Goal: Task Accomplishment & Management: Manage account settings

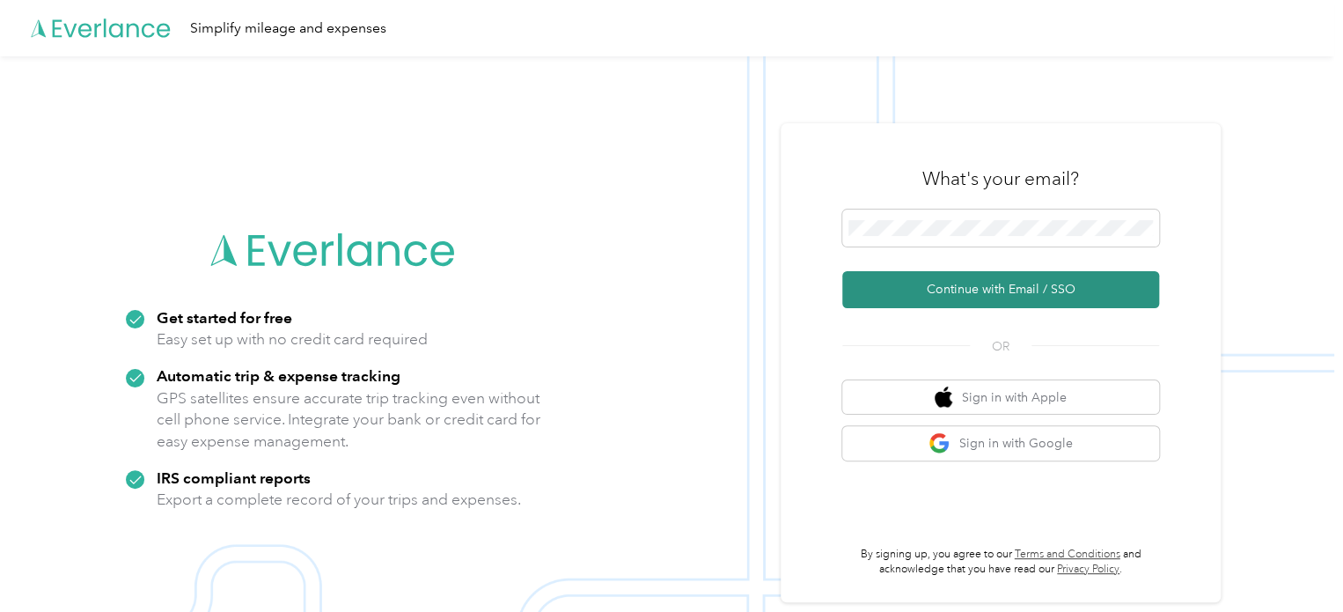
click at [1021, 281] on button "Continue with Email / SSO" at bounding box center [1000, 289] width 317 height 37
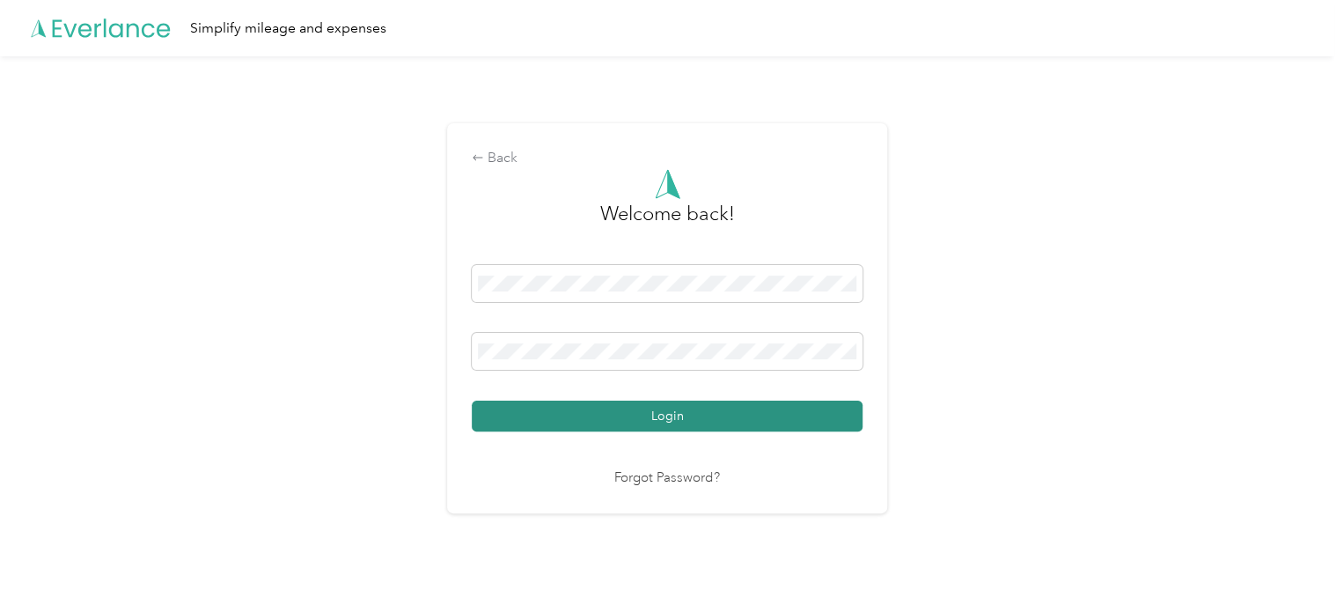
click at [679, 418] on button "Login" at bounding box center [667, 415] width 391 height 31
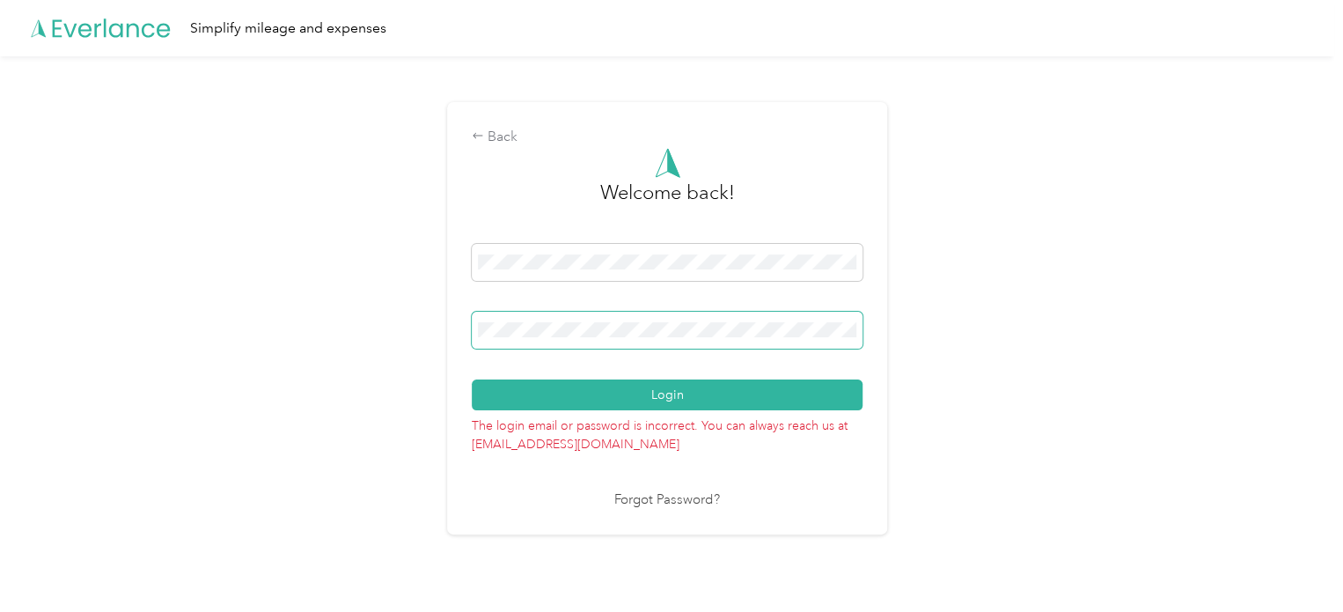
click at [404, 333] on div "Back Welcome back! Login The login email or password is incorrect. You can alwa…" at bounding box center [667, 325] width 1334 height 539
click at [944, 223] on div "Back Welcome back! Login The login email or password is incorrect. You can alwa…" at bounding box center [667, 325] width 1334 height 539
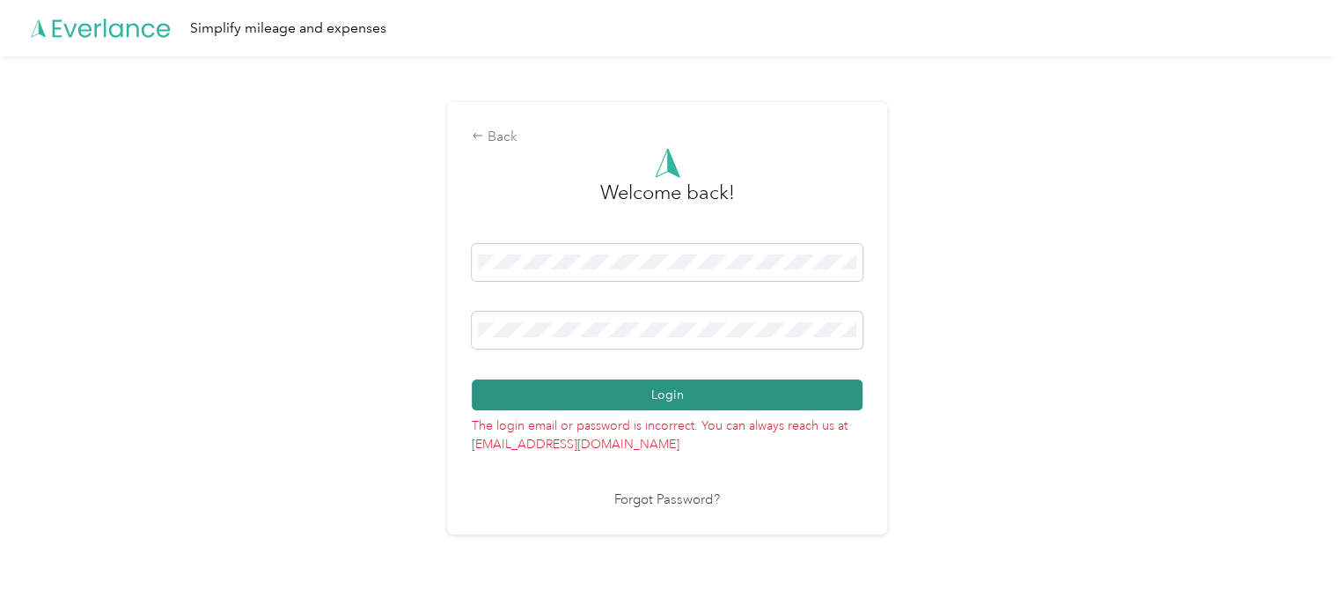
click at [713, 391] on button "Login" at bounding box center [667, 394] width 391 height 31
click at [655, 393] on button "Login" at bounding box center [667, 394] width 391 height 31
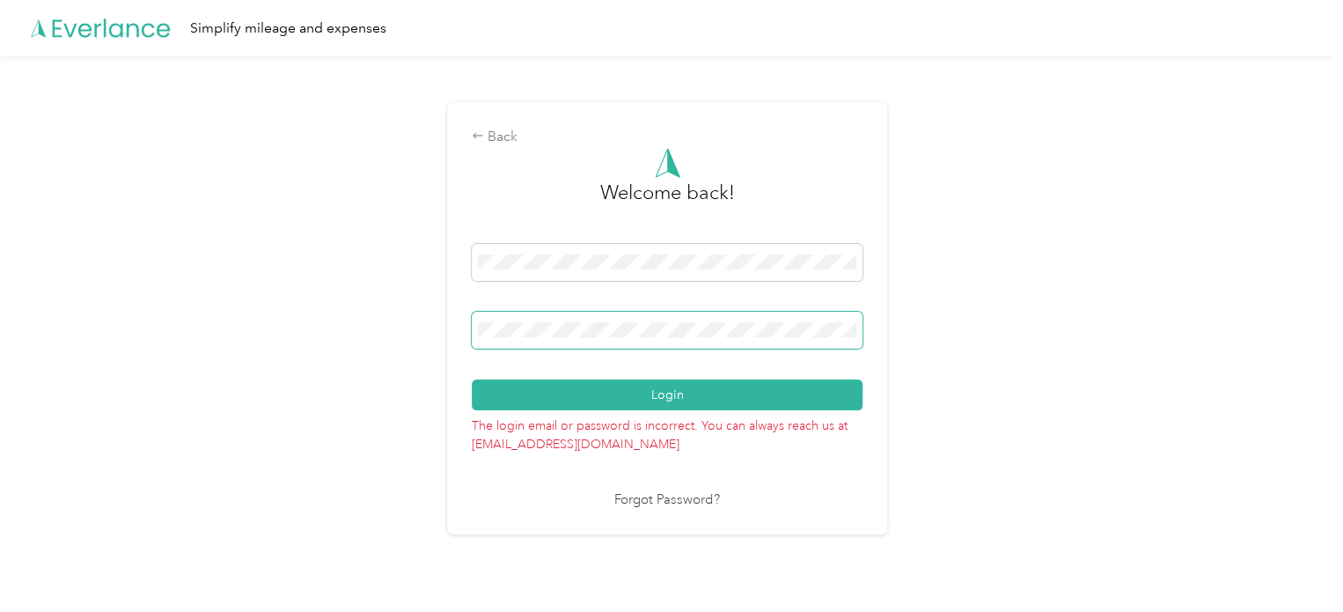
click at [14, 269] on div "Back Welcome back! Login The login email or password is incorrect. You can alwa…" at bounding box center [667, 325] width 1334 height 539
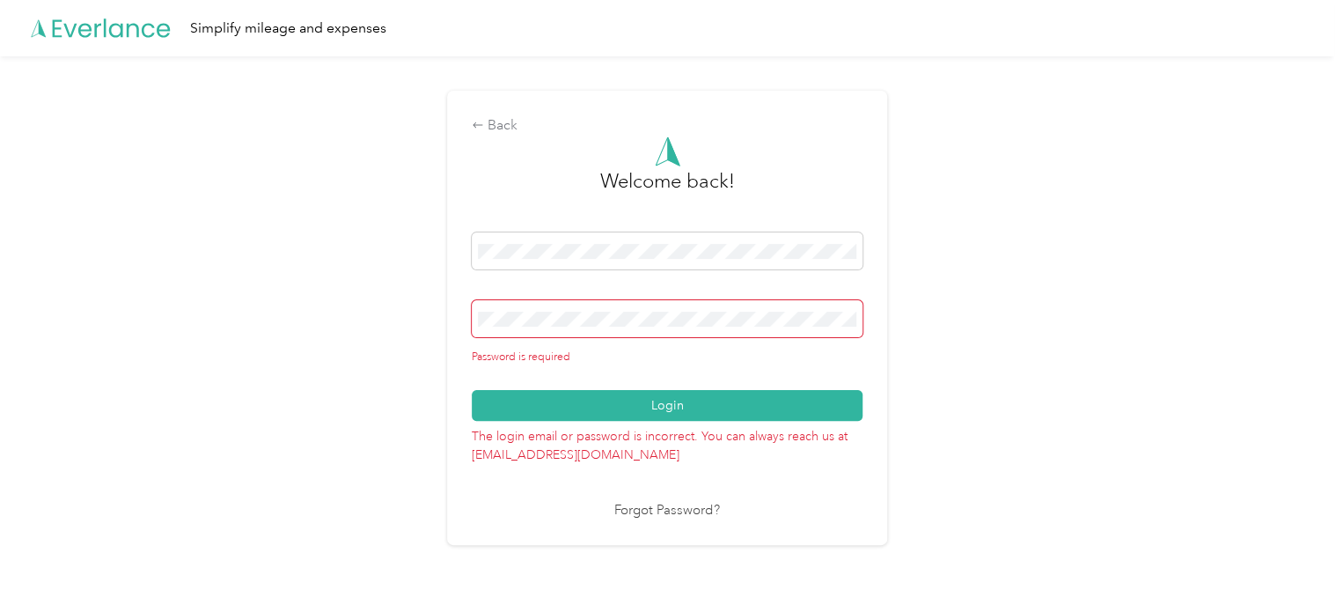
click at [1054, 341] on div "Back Welcome back! Password is required Login The login email or password is in…" at bounding box center [667, 325] width 1334 height 539
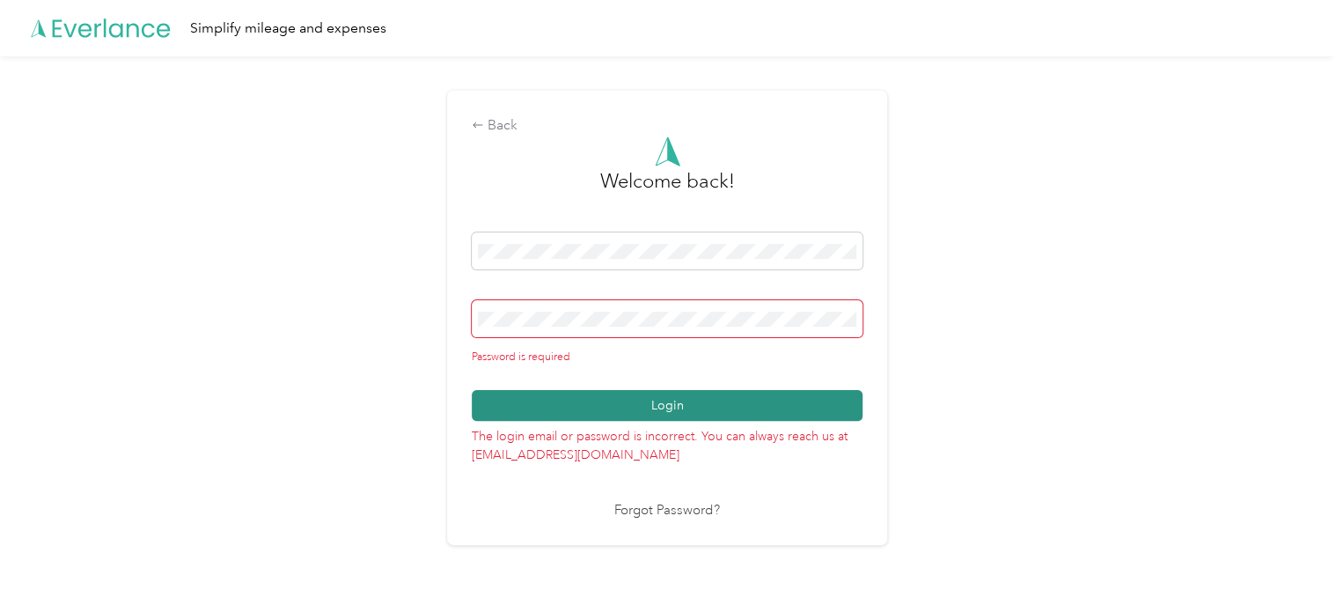
click at [674, 400] on button "Login" at bounding box center [667, 405] width 391 height 31
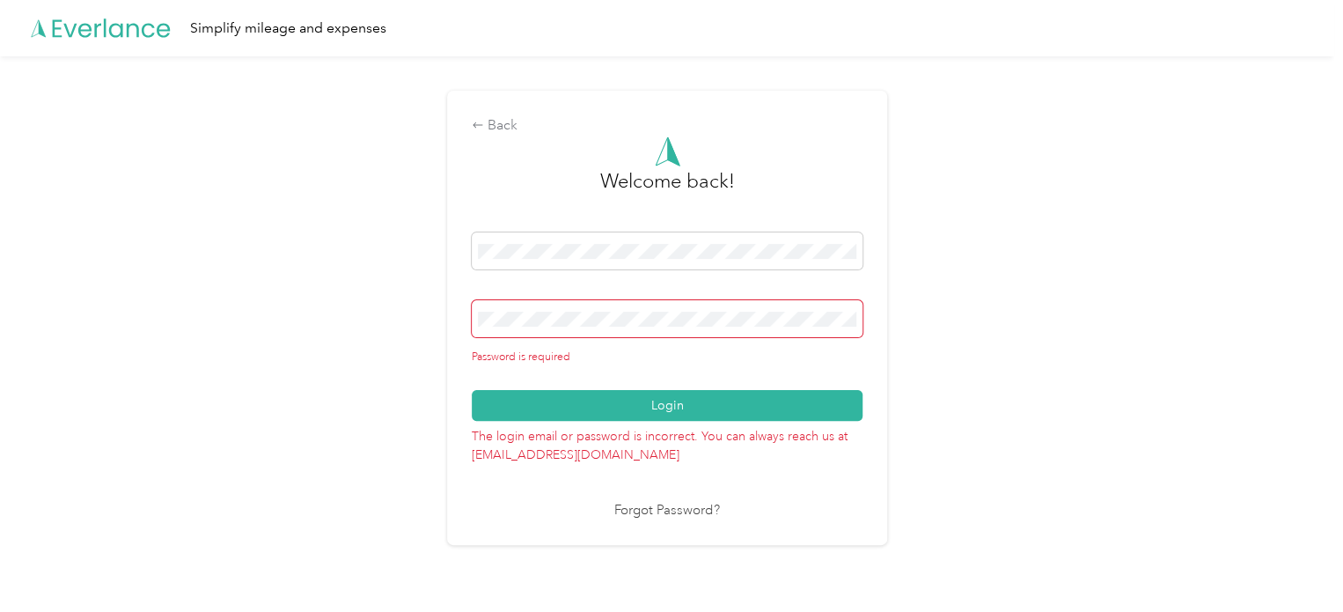
click at [678, 513] on link "Forgot Password?" at bounding box center [667, 511] width 106 height 20
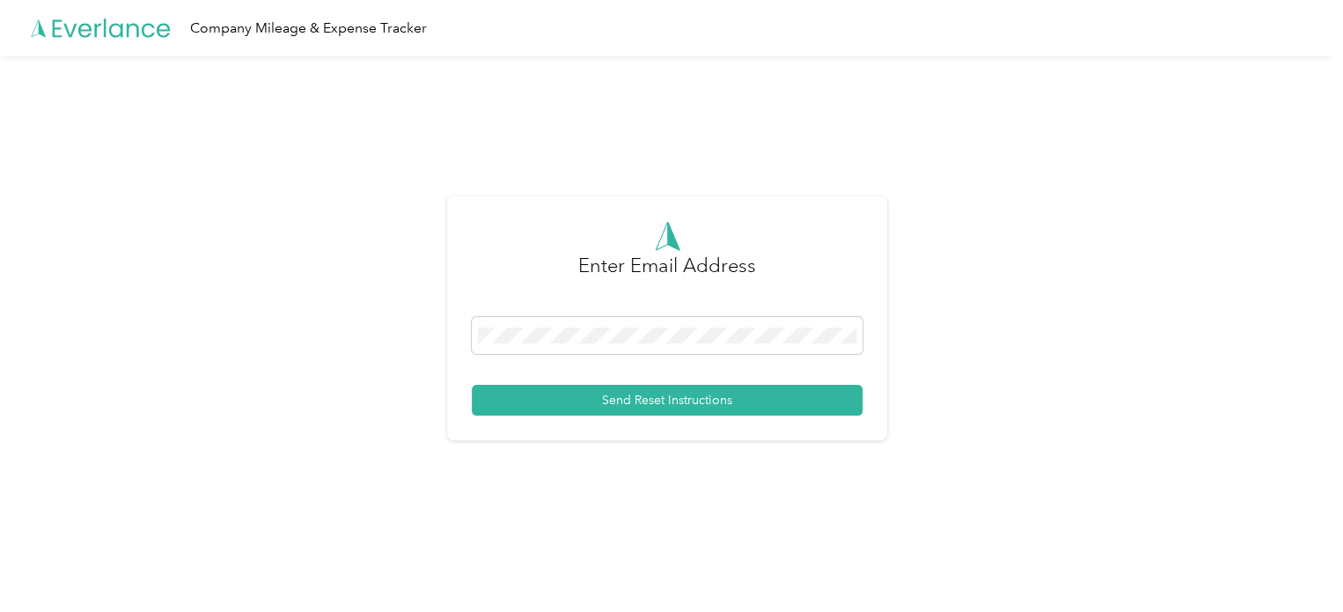
click at [354, 295] on div "Enter Email Address Send Reset Instructions" at bounding box center [667, 325] width 1334 height 539
